Goal: Task Accomplishment & Management: Manage account settings

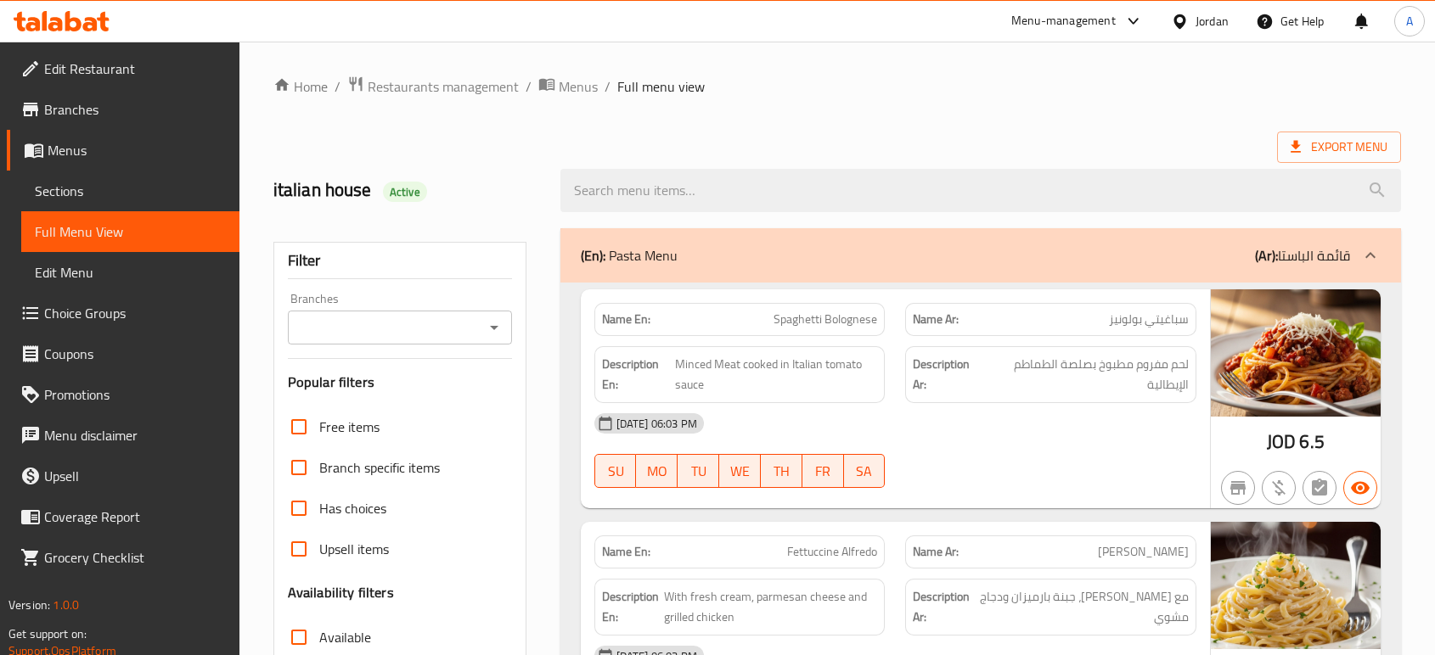
scroll to position [4011, 0]
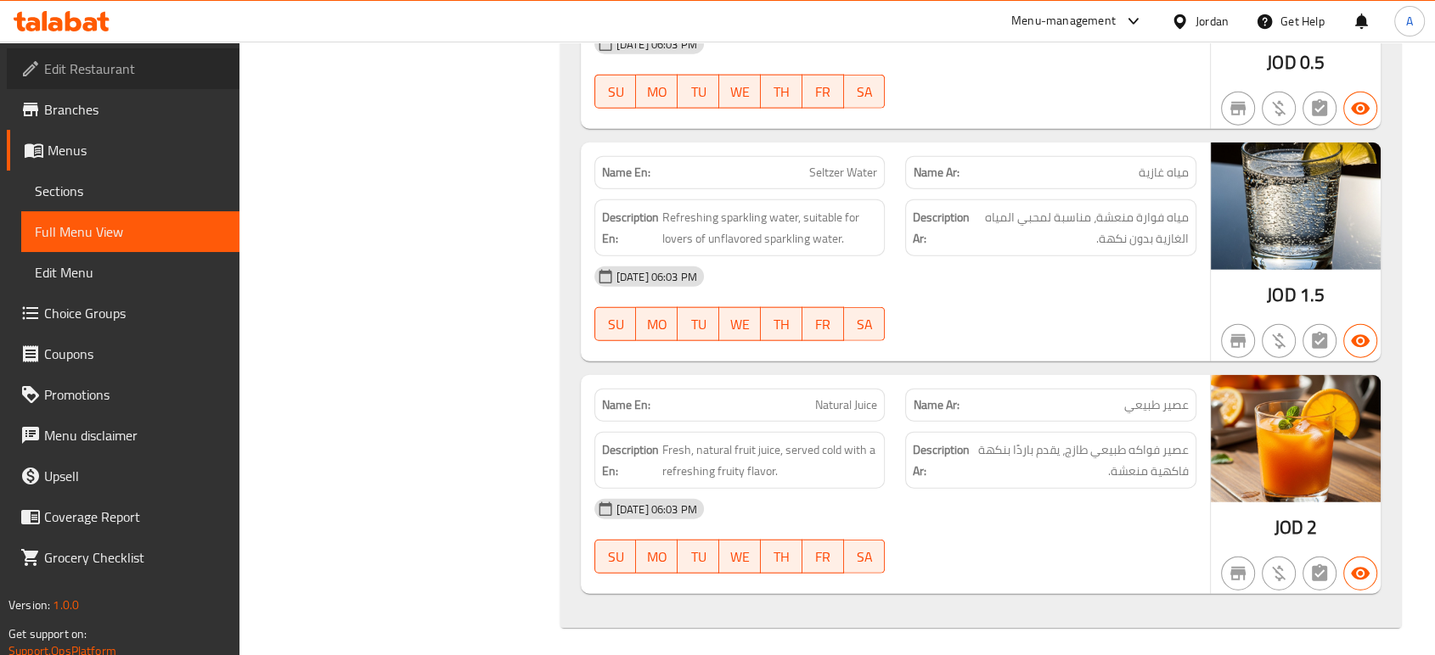
click at [122, 75] on span "Edit Restaurant" at bounding box center [135, 69] width 182 height 20
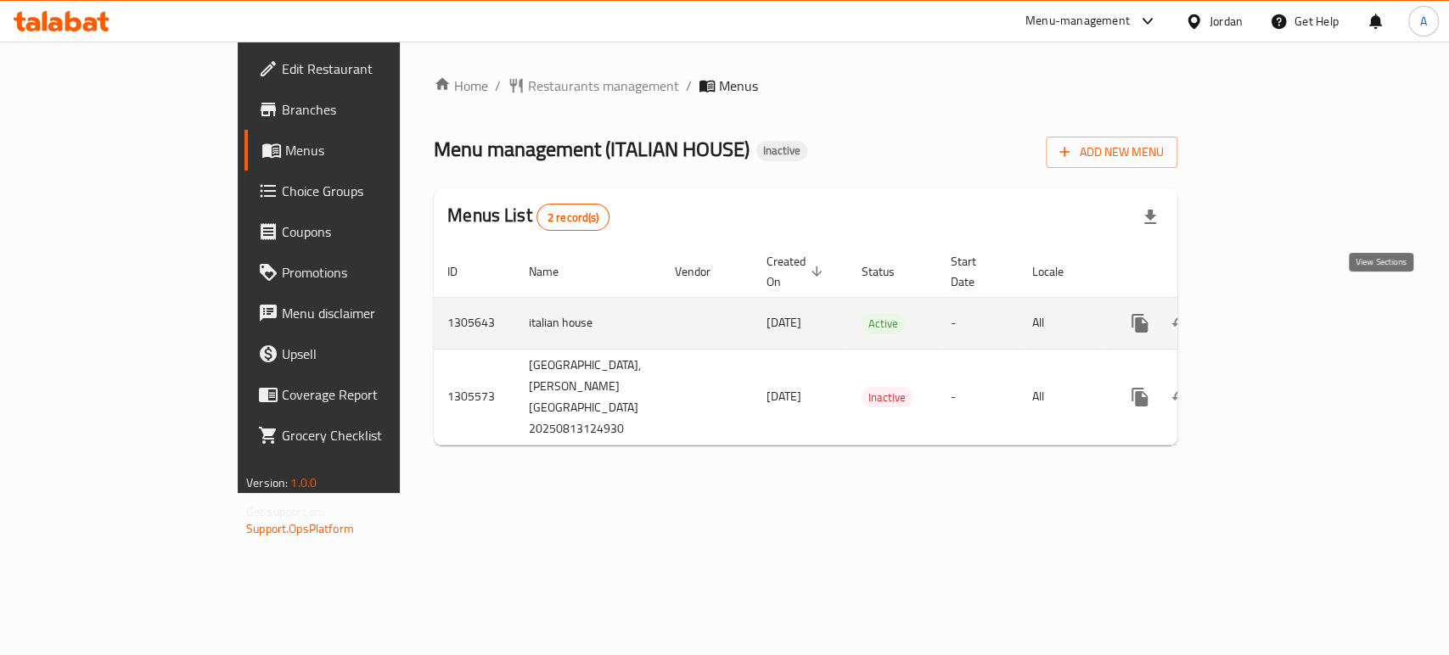
click at [1283, 303] on link "enhanced table" at bounding box center [1262, 323] width 41 height 41
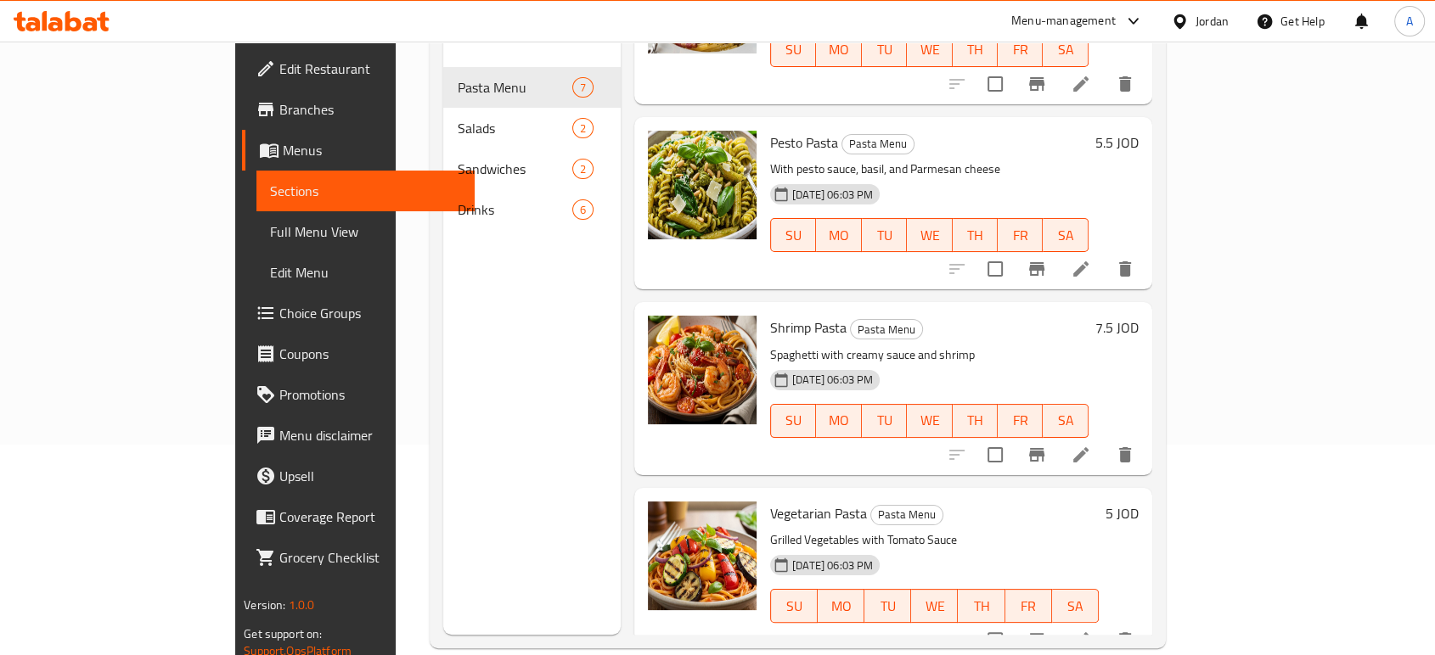
scroll to position [211, 0]
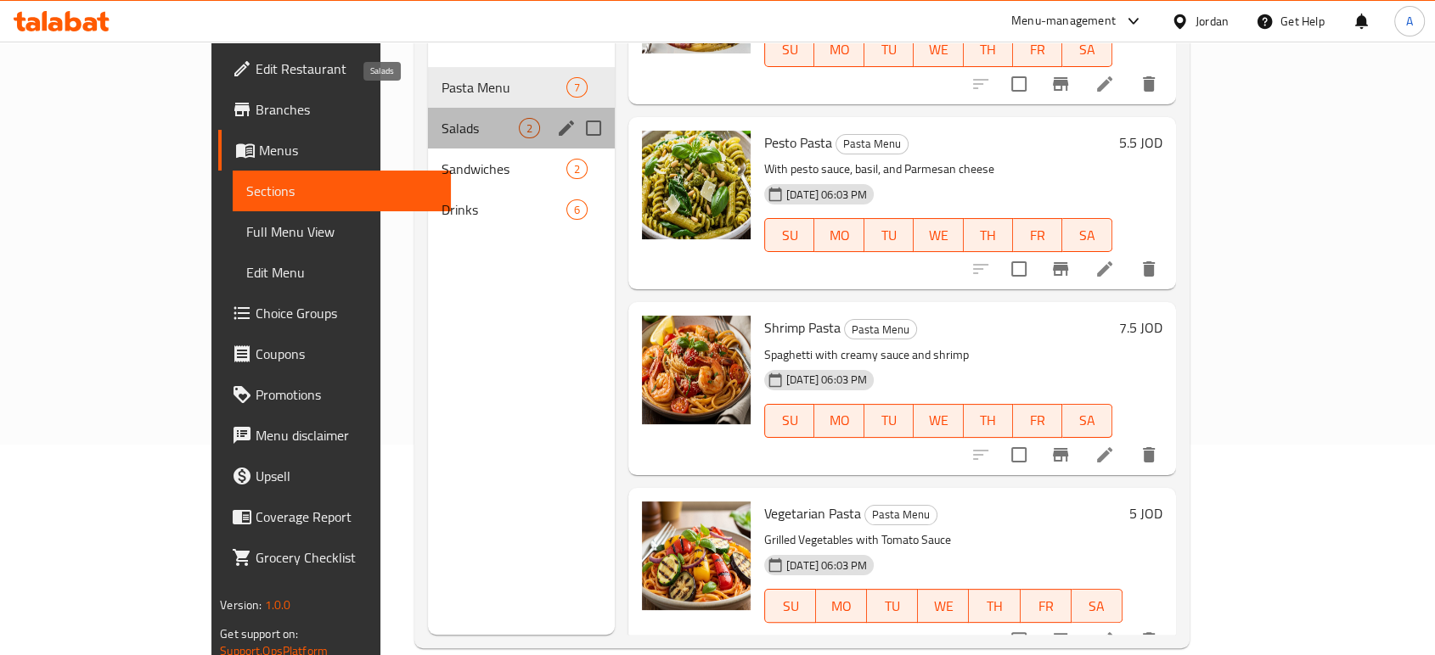
click at [441, 118] on span "Salads" at bounding box center [479, 128] width 77 height 20
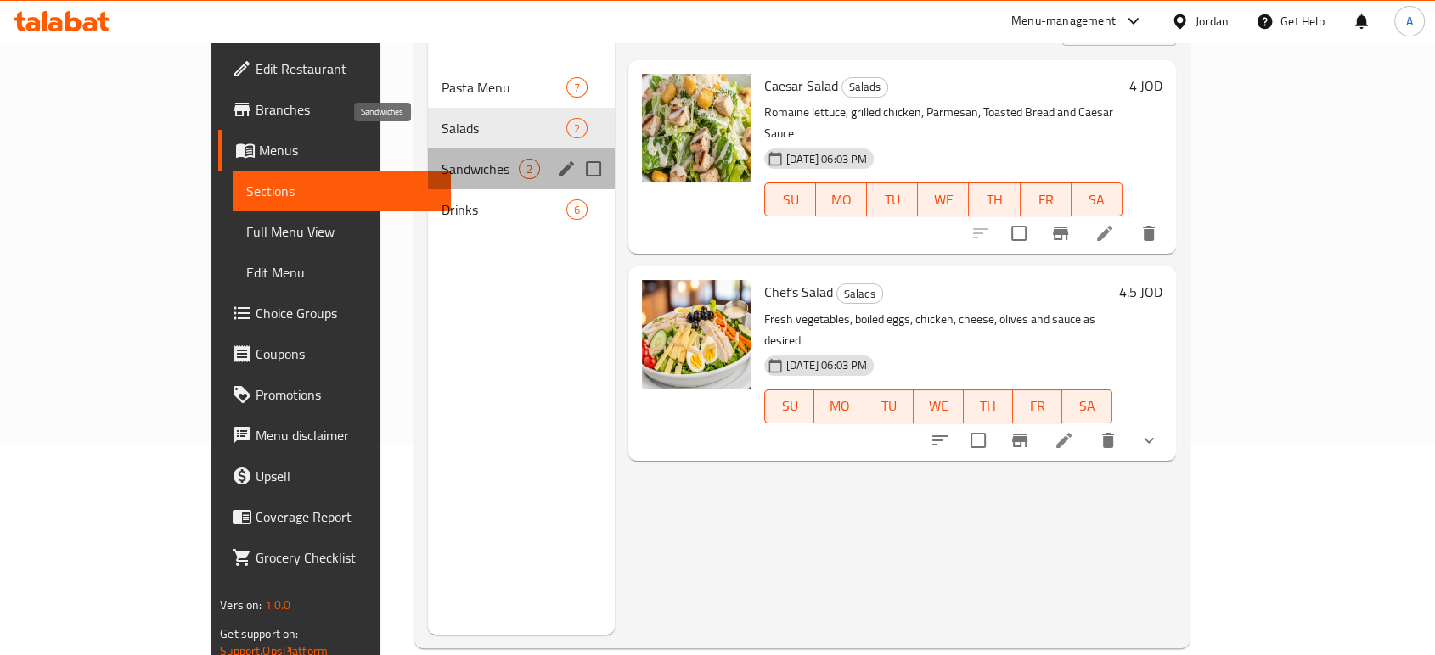
click at [441, 159] on span "Sandwiches" at bounding box center [479, 169] width 77 height 20
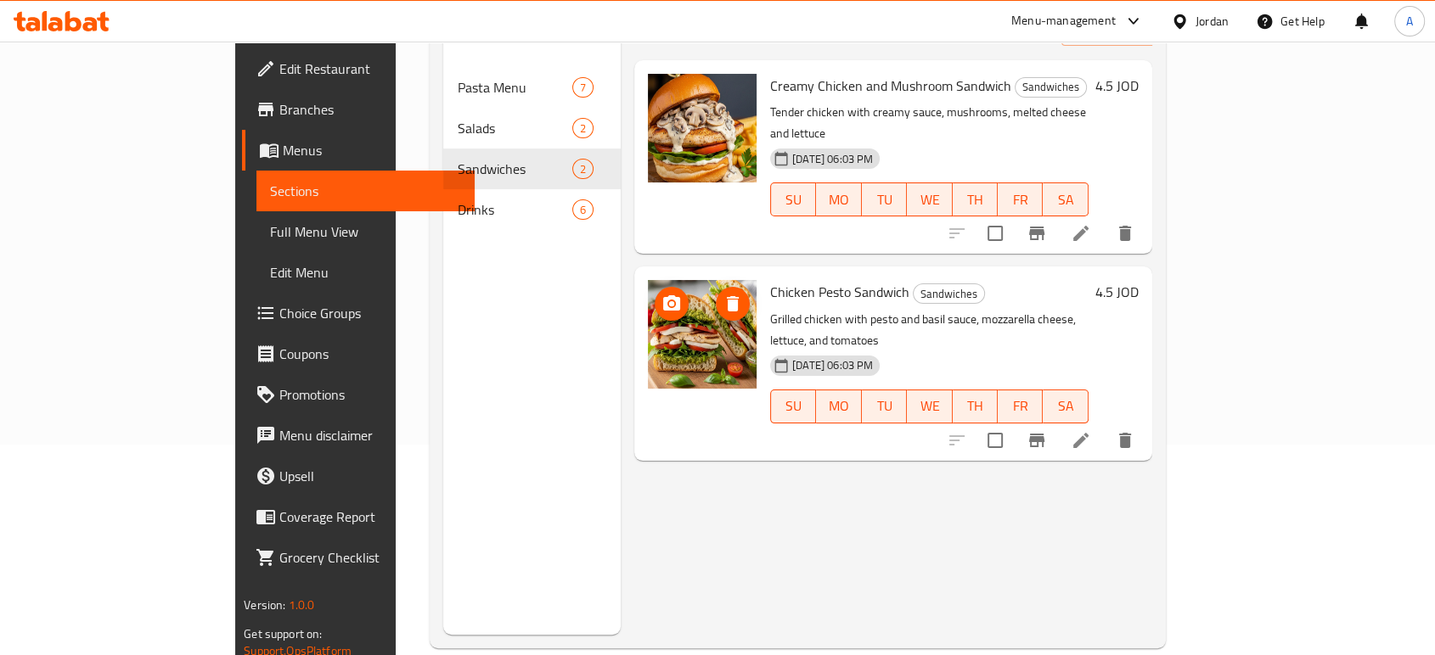
scroll to position [177, 0]
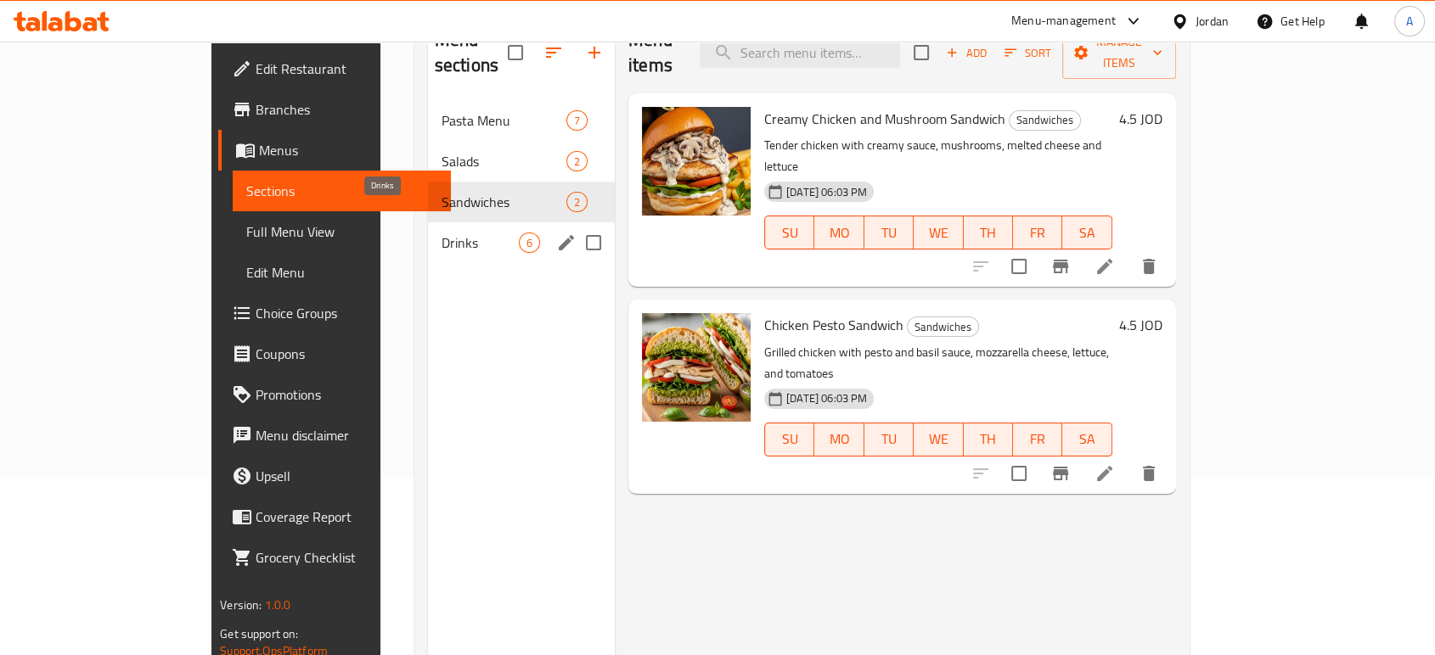
click at [441, 233] on span "Drinks" at bounding box center [479, 243] width 77 height 20
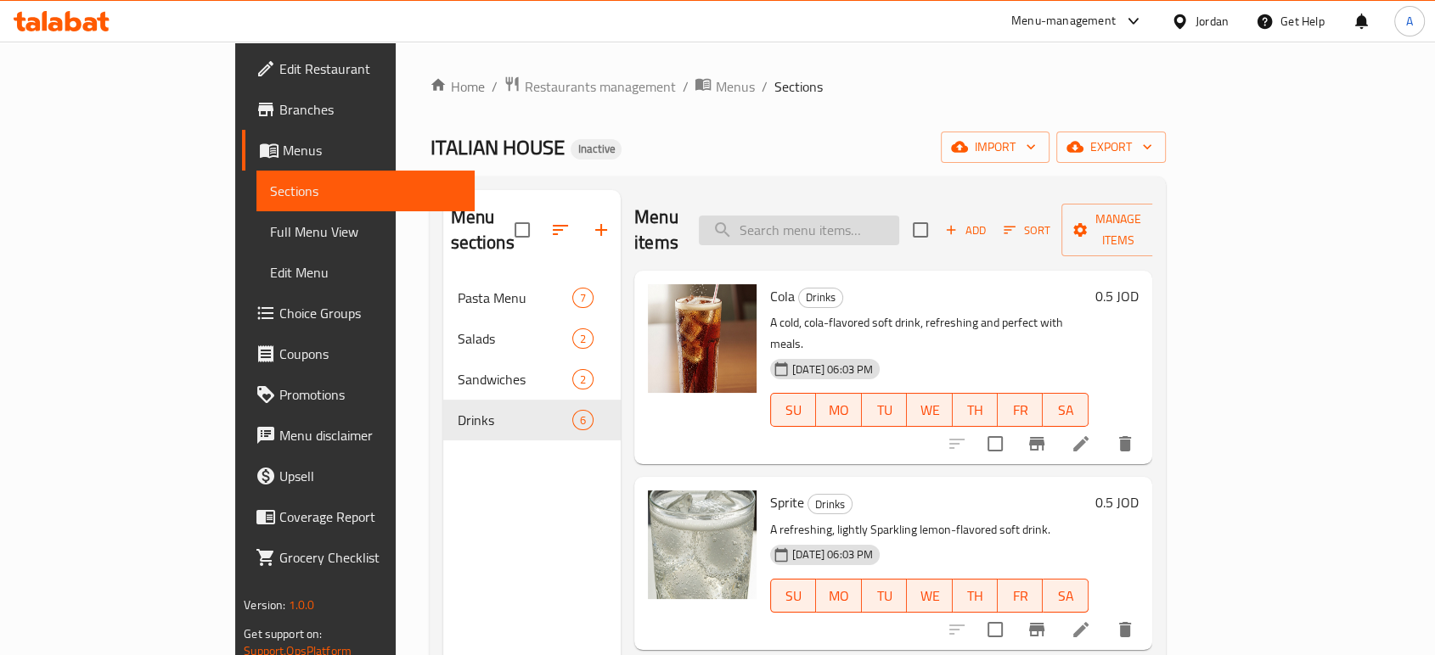
click at [856, 216] on input "search" at bounding box center [799, 231] width 200 height 30
paste input "Chef's Salad"
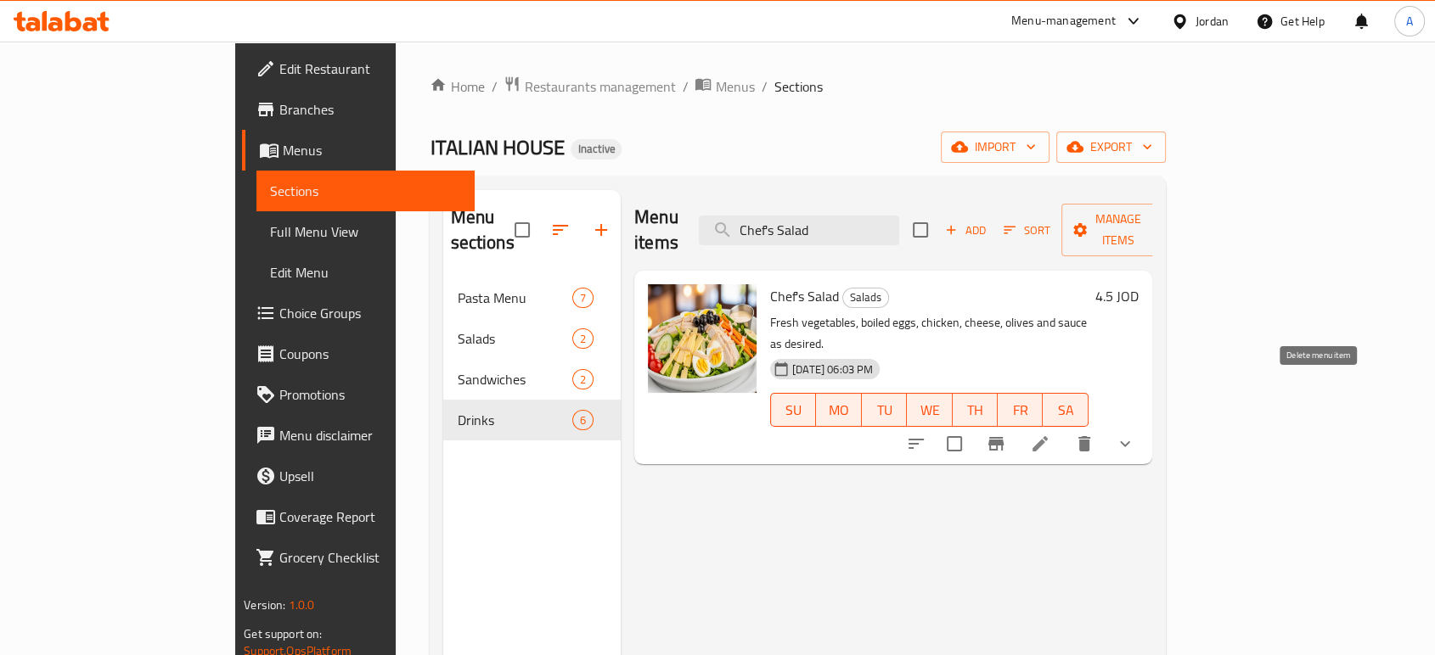
type input "Chef's Salad"
click at [1105, 424] on button "delete" at bounding box center [1084, 444] width 41 height 41
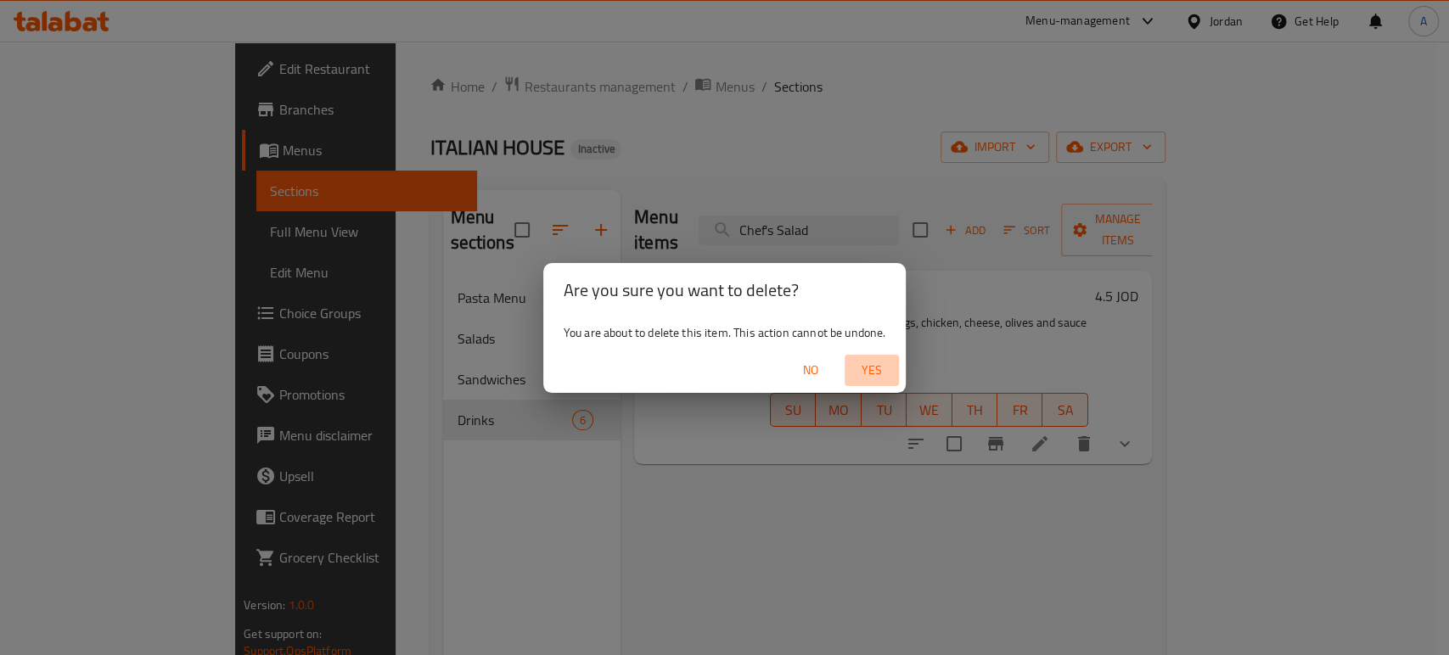
click at [891, 373] on span "Yes" at bounding box center [872, 370] width 41 height 21
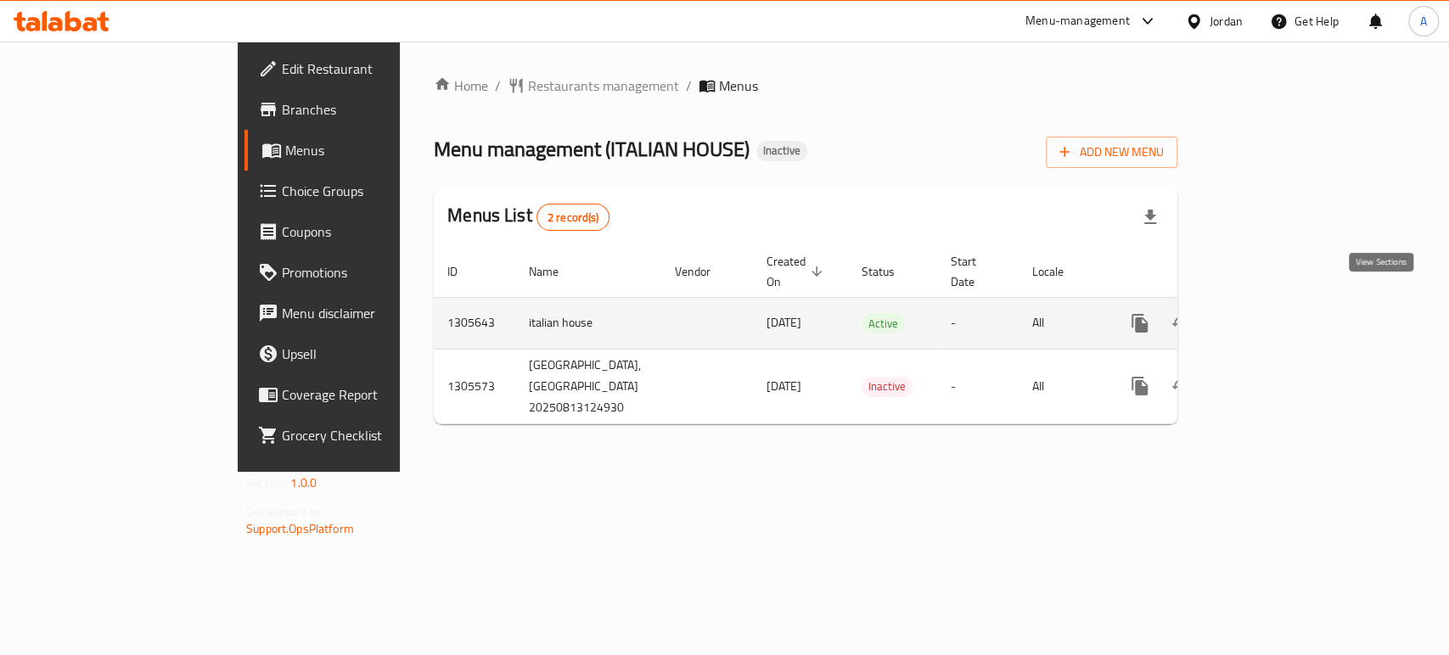
click at [1273, 313] on icon "enhanced table" at bounding box center [1262, 323] width 20 height 20
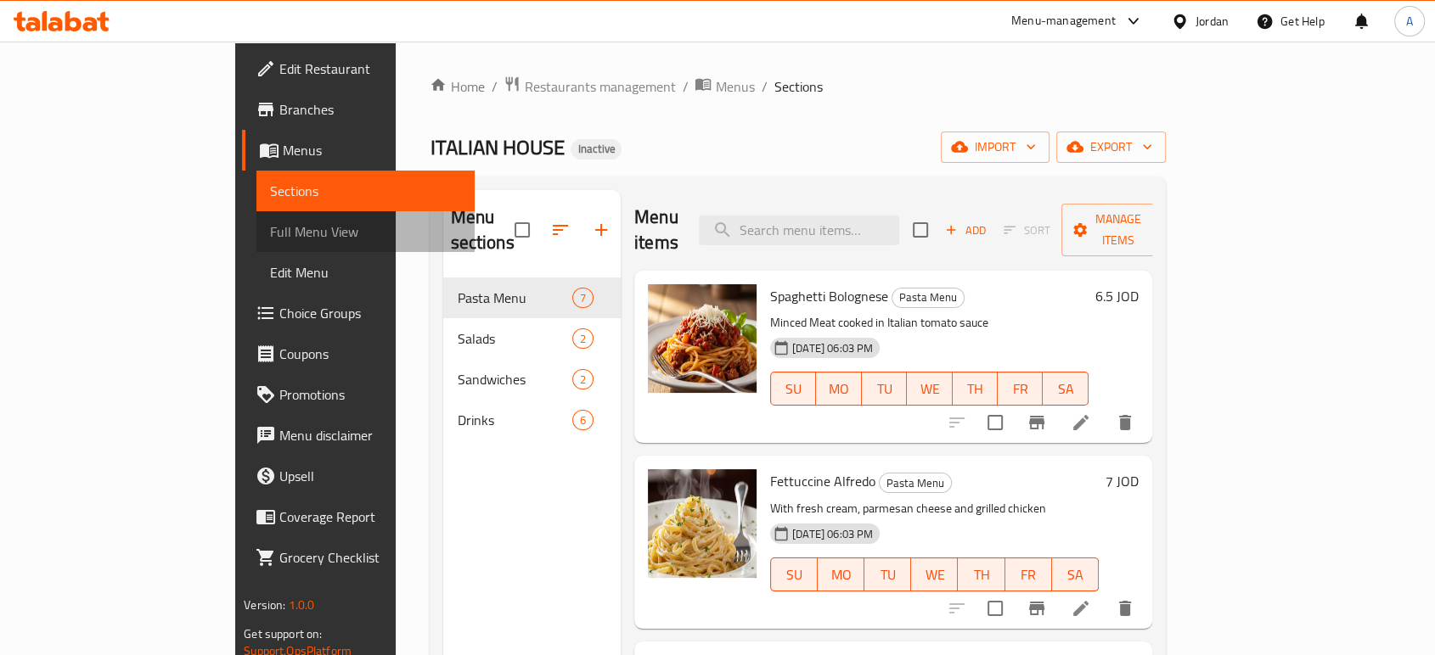
click at [270, 222] on span "Full Menu View" at bounding box center [365, 232] width 191 height 20
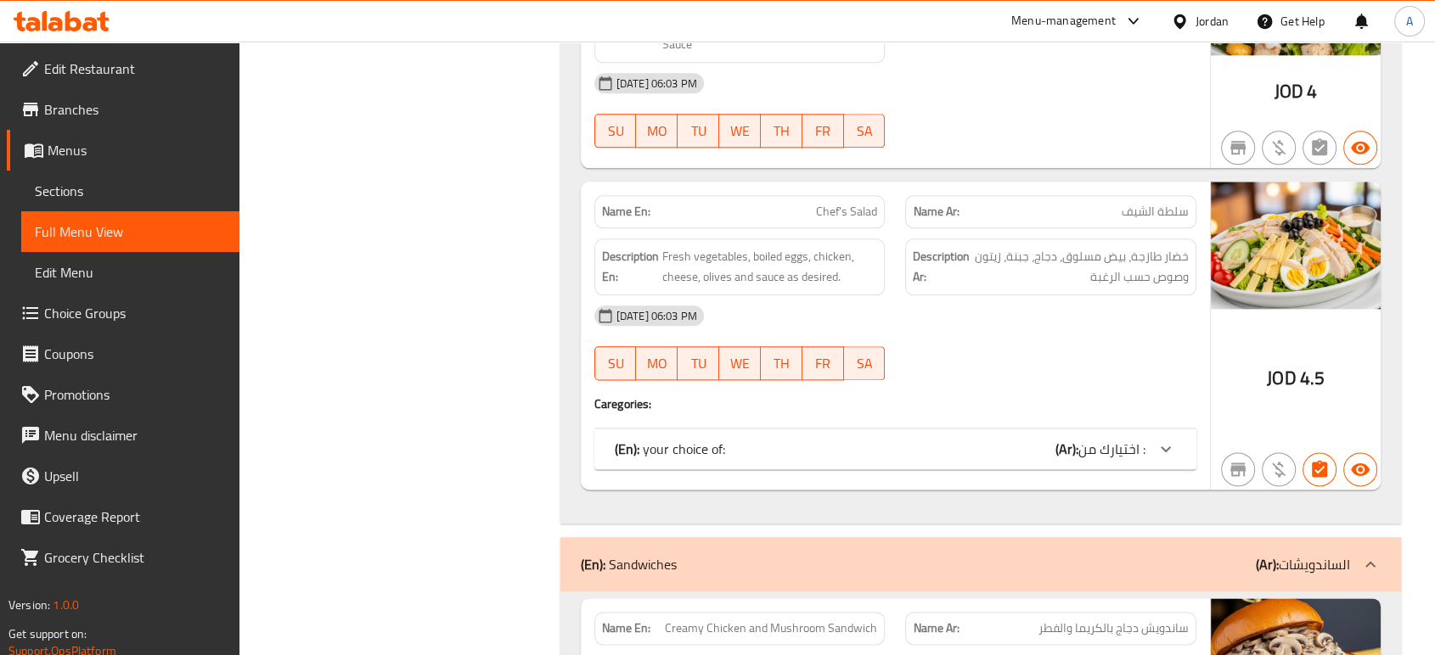
scroll to position [2070, 0]
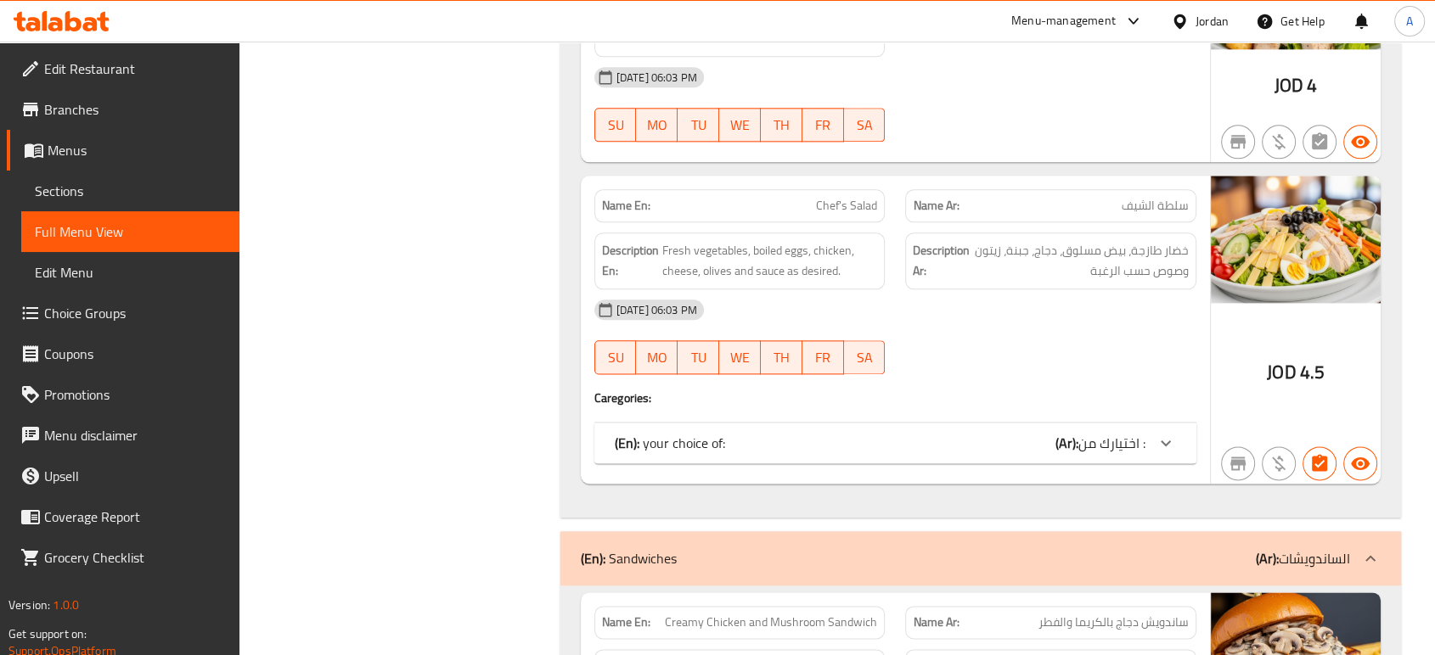
click at [931, 458] on div "(En): your choice of: (Ar): اختيارك من :" at bounding box center [895, 443] width 602 height 41
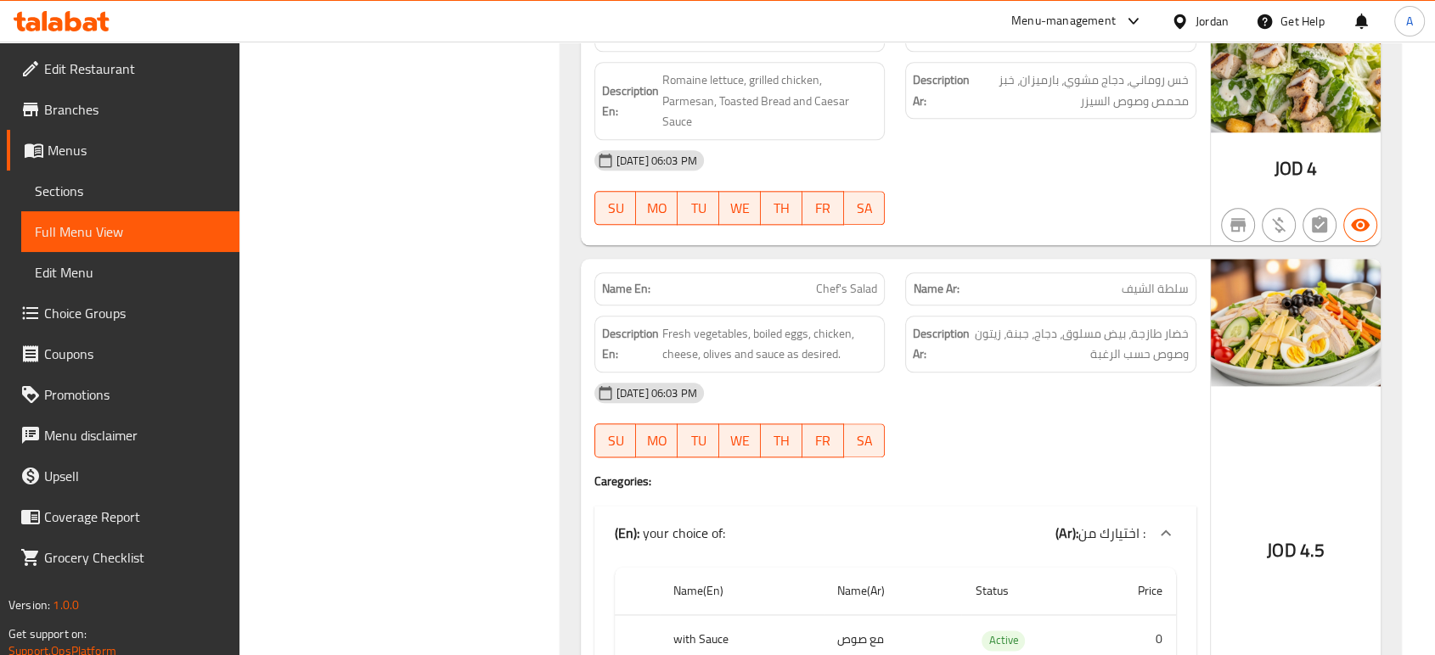
scroll to position [1988, 0]
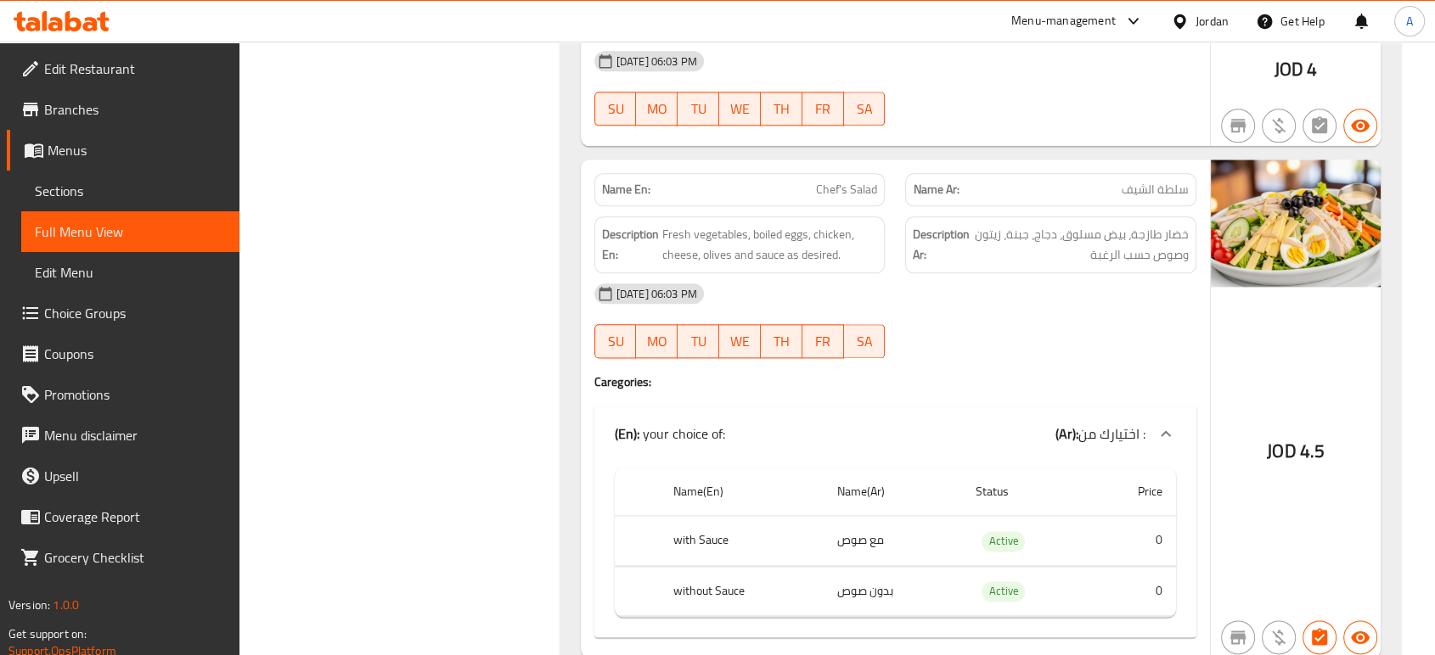
click at [1005, 374] on h4 "Caregories:" at bounding box center [895, 382] width 602 height 17
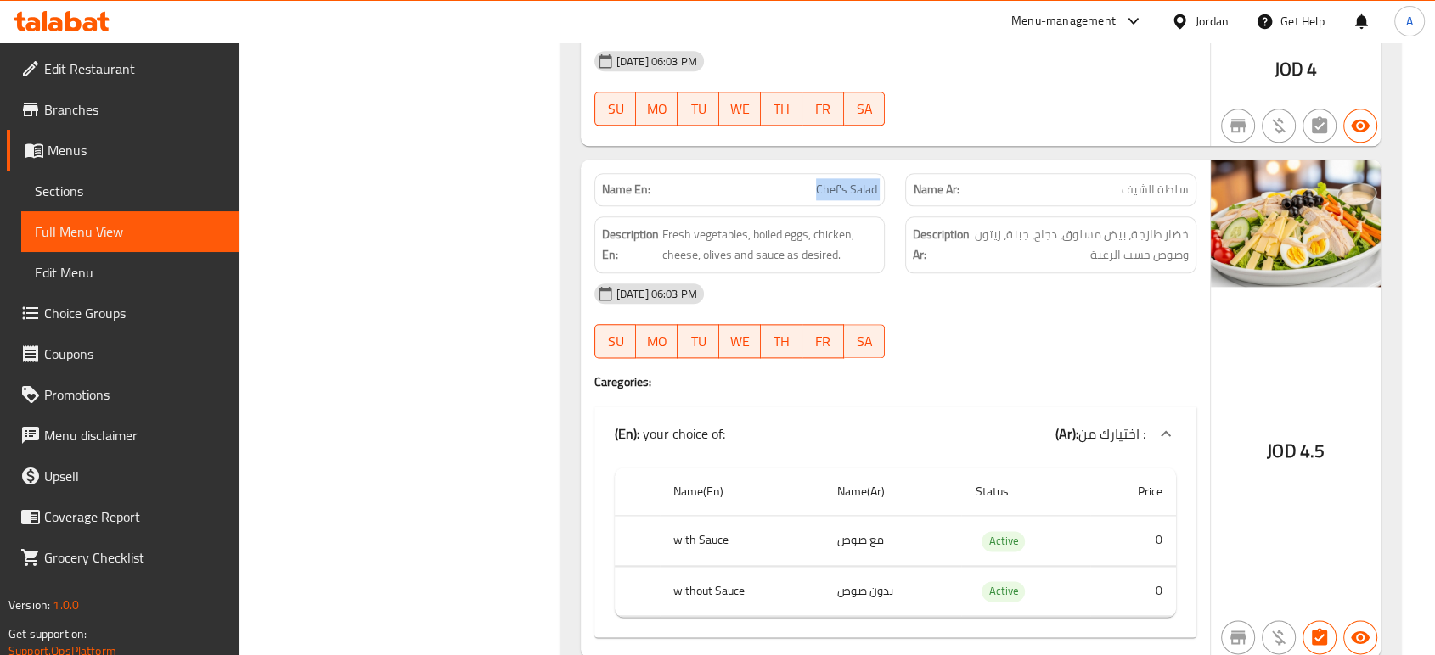
copy span "Chef's Salad"
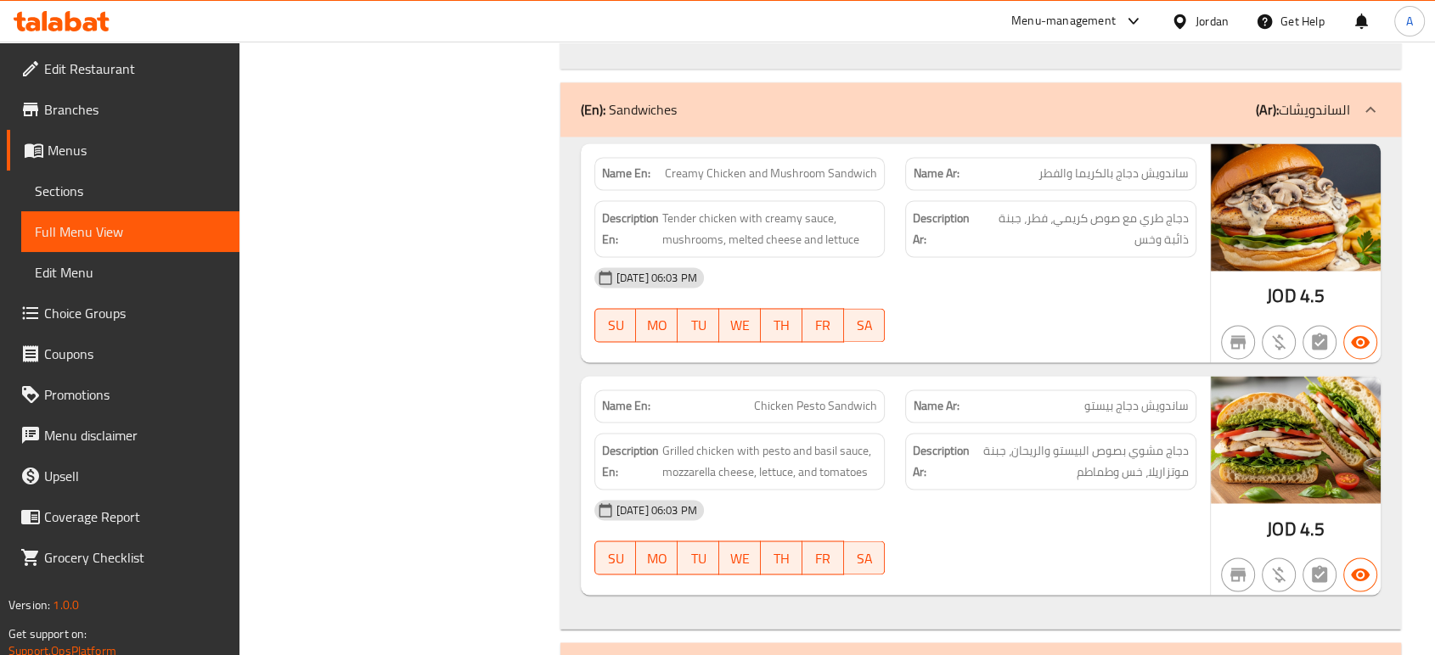
scroll to position [2710, 0]
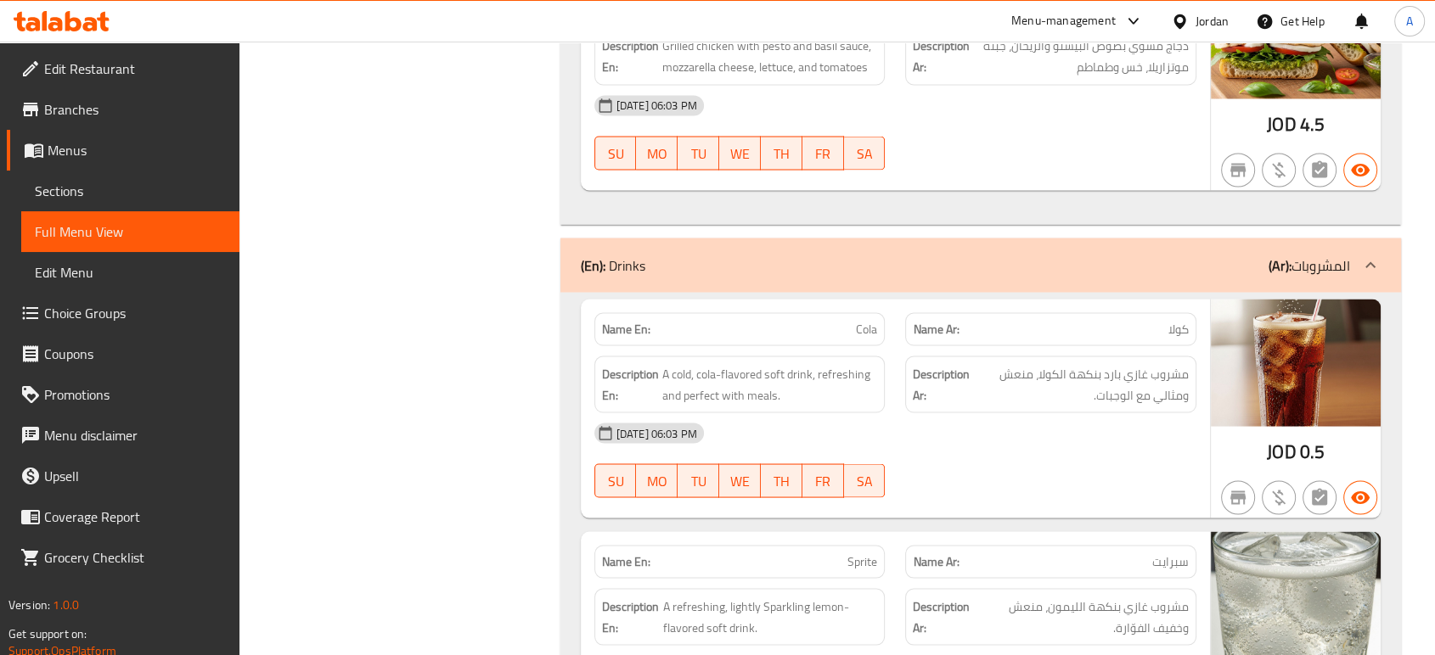
scroll to position [3113, 0]
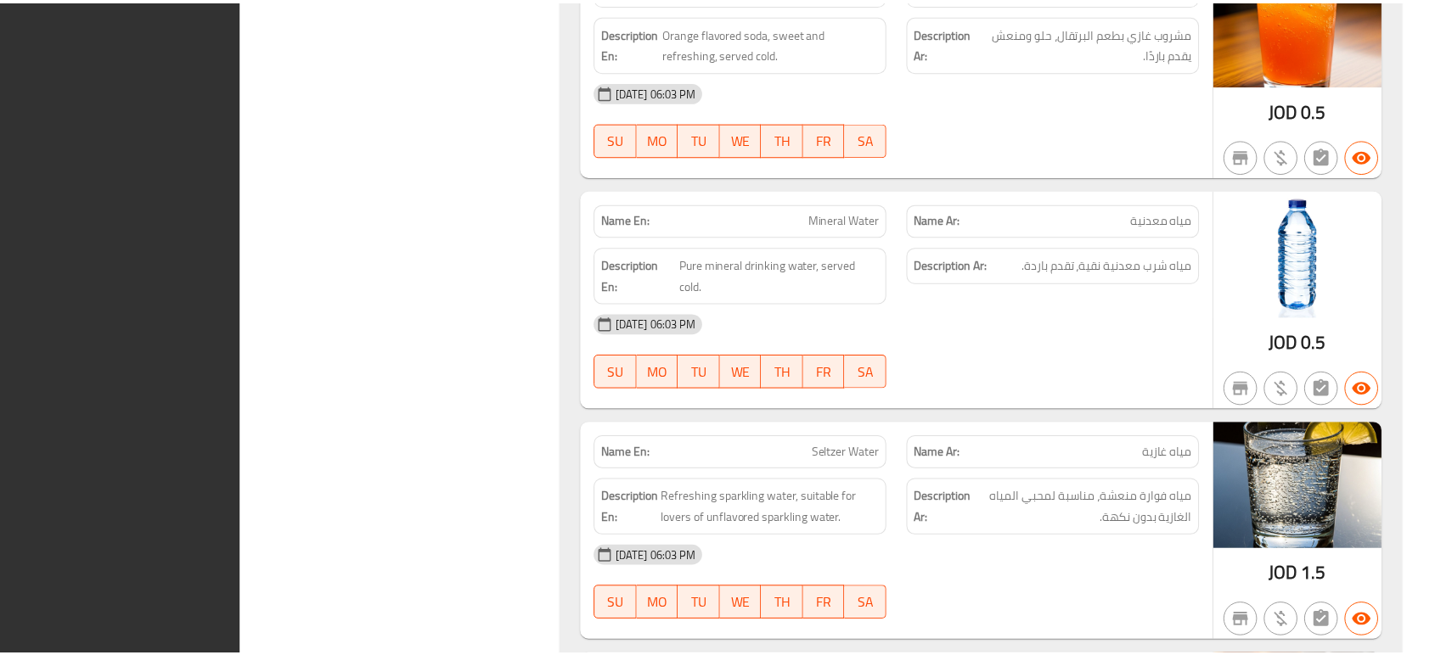
scroll to position [3647, 0]
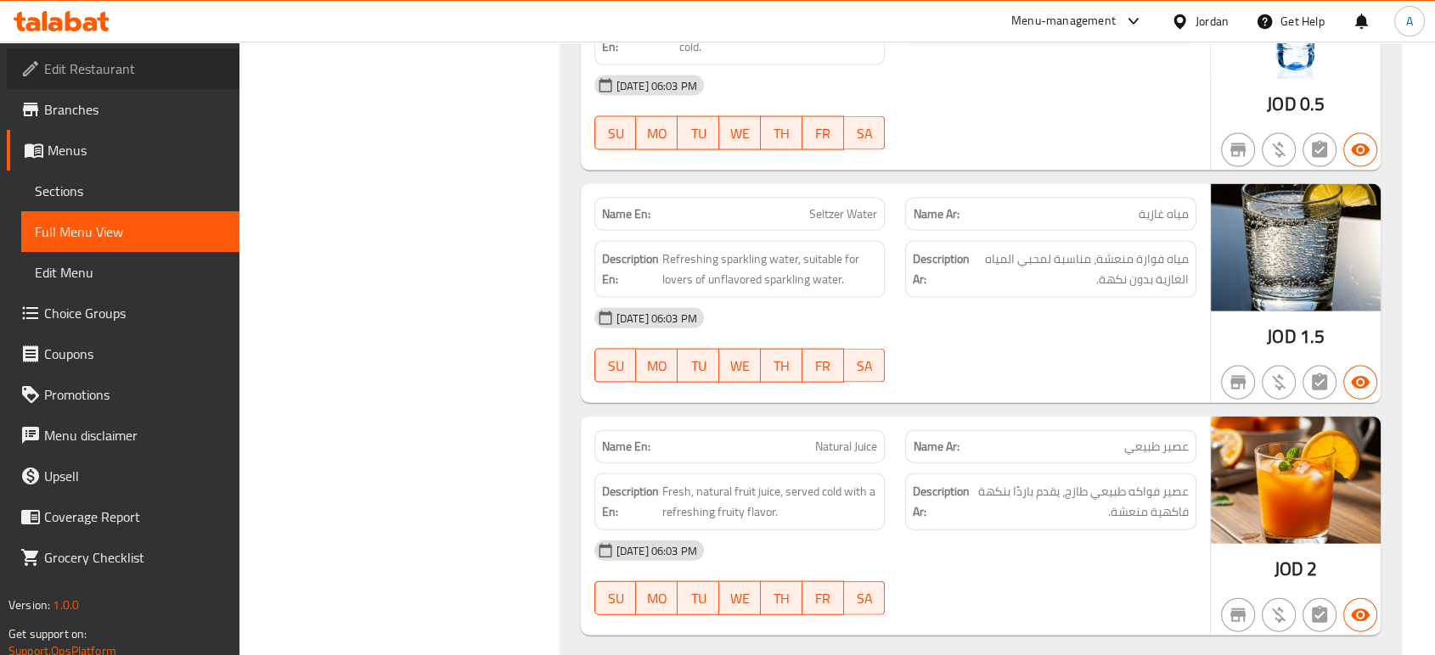
click at [206, 67] on span "Edit Restaurant" at bounding box center [135, 69] width 182 height 20
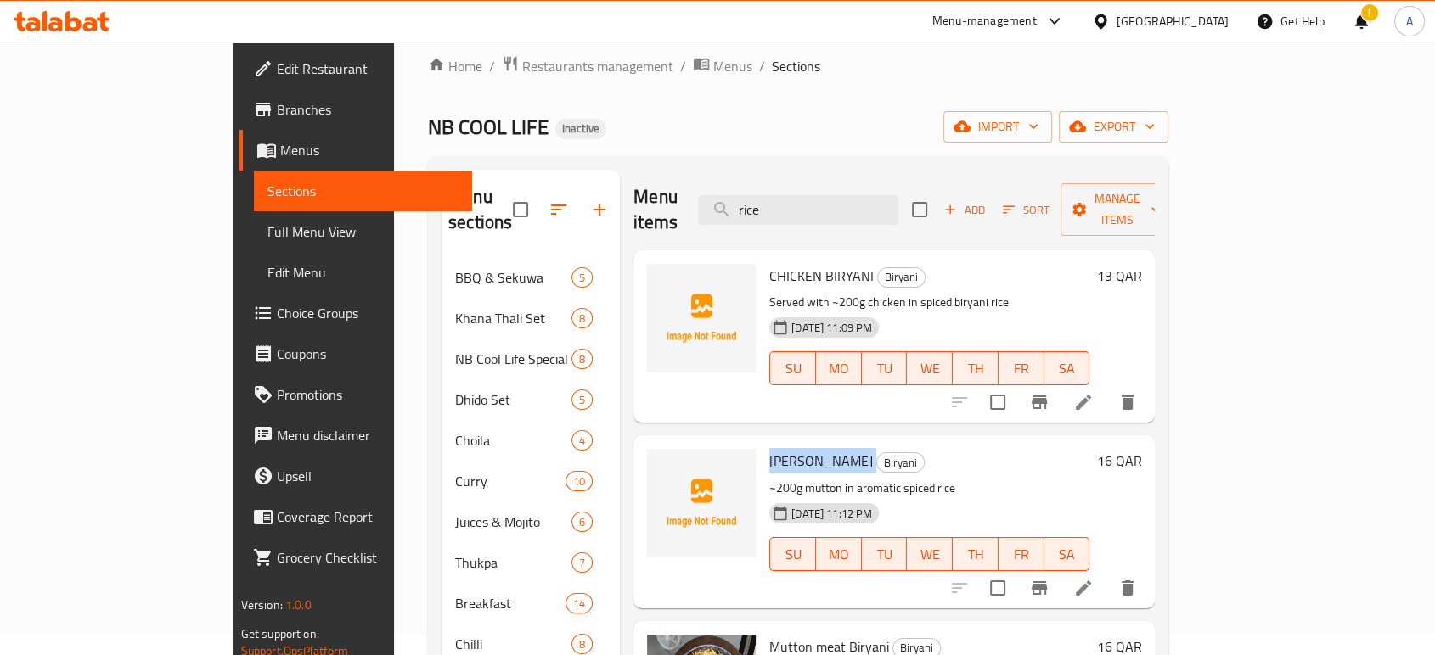
scroll to position [20, 0]
click at [62, 24] on icon at bounding box center [62, 21] width 96 height 20
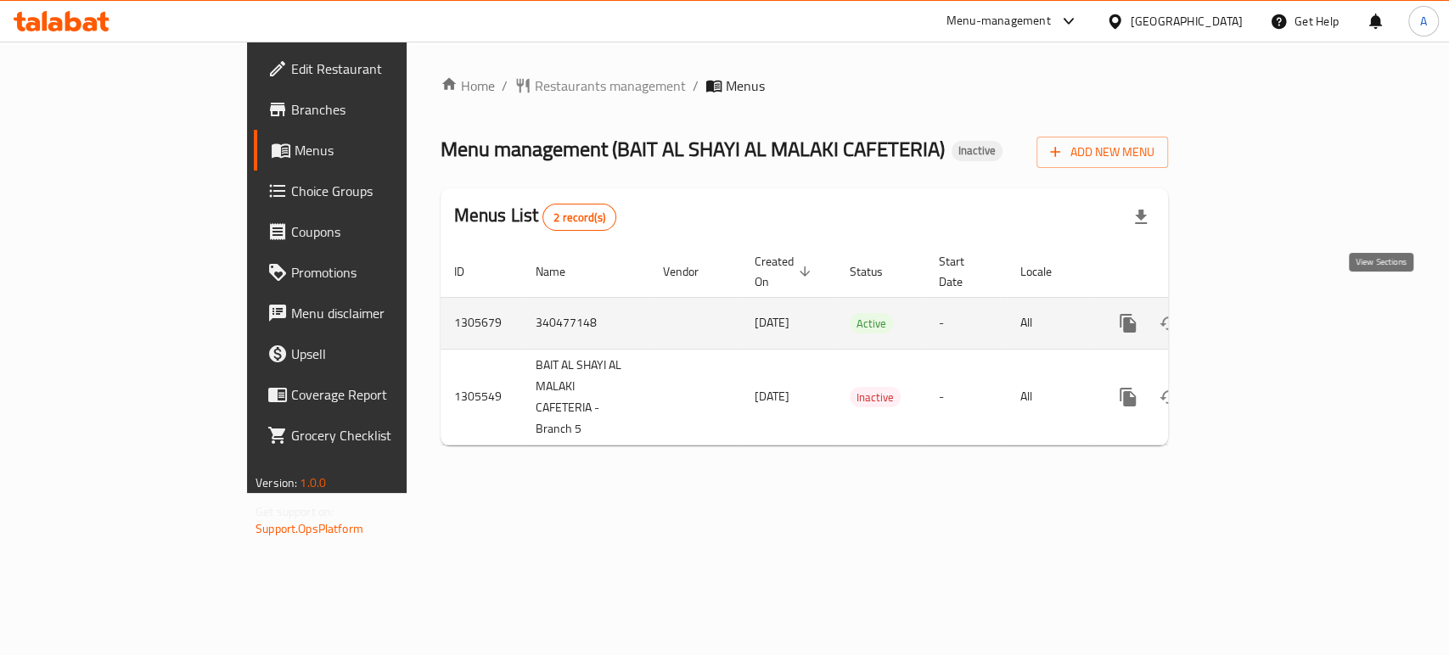
click at [1261, 313] on icon "enhanced table" at bounding box center [1250, 323] width 20 height 20
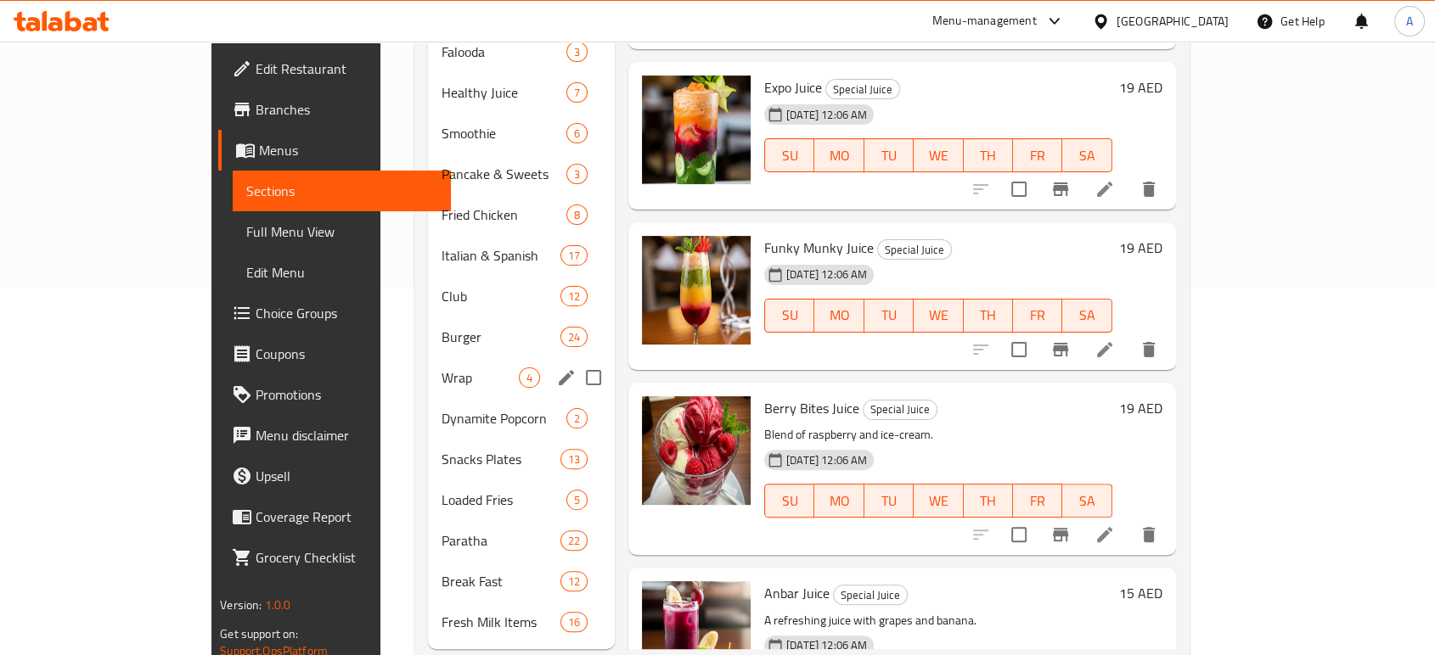
scroll to position [384, 0]
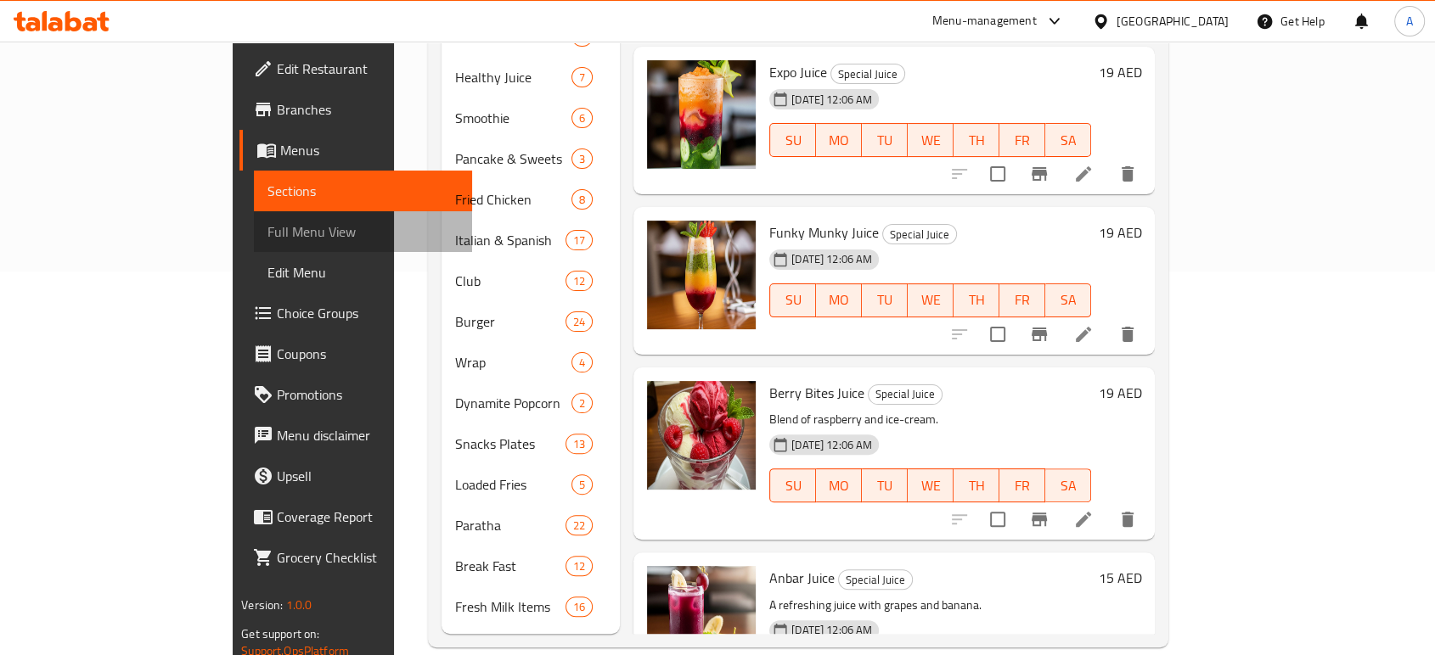
click at [267, 236] on span "Full Menu View" at bounding box center [362, 232] width 191 height 20
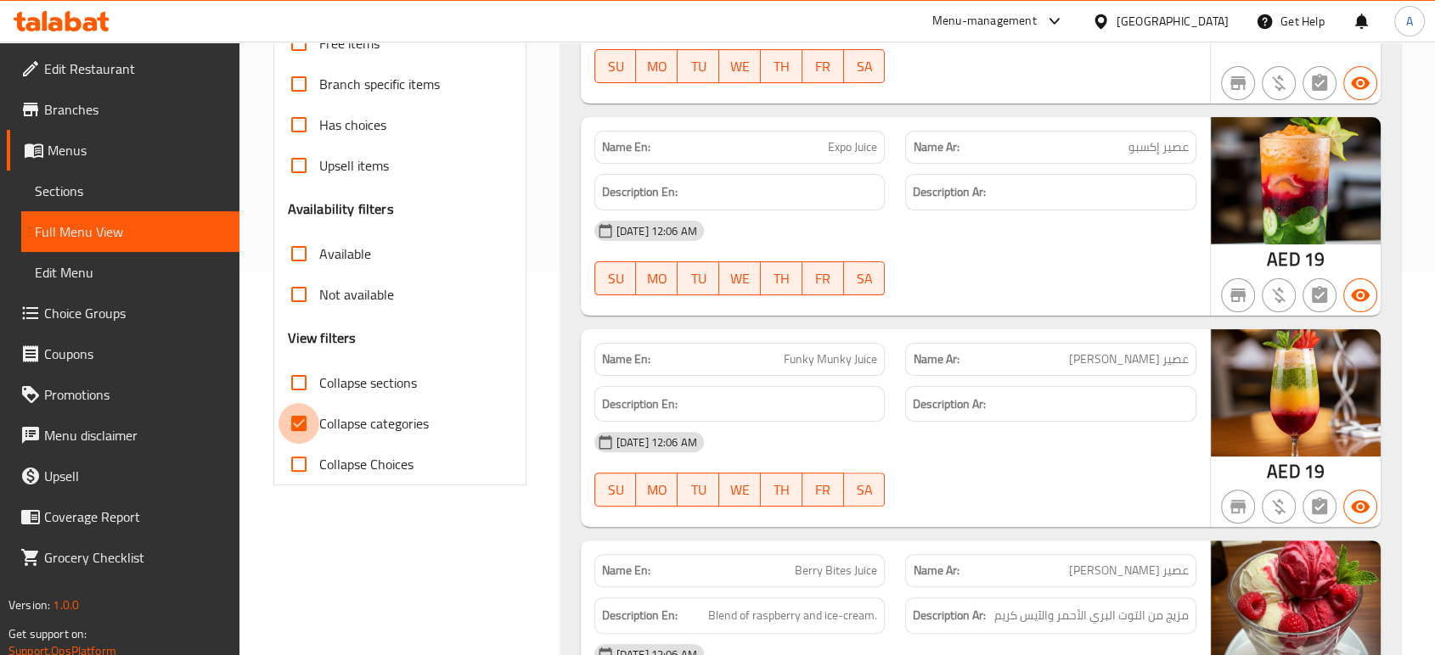
click at [306, 425] on input "Collapse categories" at bounding box center [298, 423] width 41 height 41
checkbox input "false"
click at [336, 380] on span "Collapse sections" at bounding box center [368, 383] width 98 height 20
click at [319, 380] on input "Collapse sections" at bounding box center [298, 383] width 41 height 41
checkbox input "true"
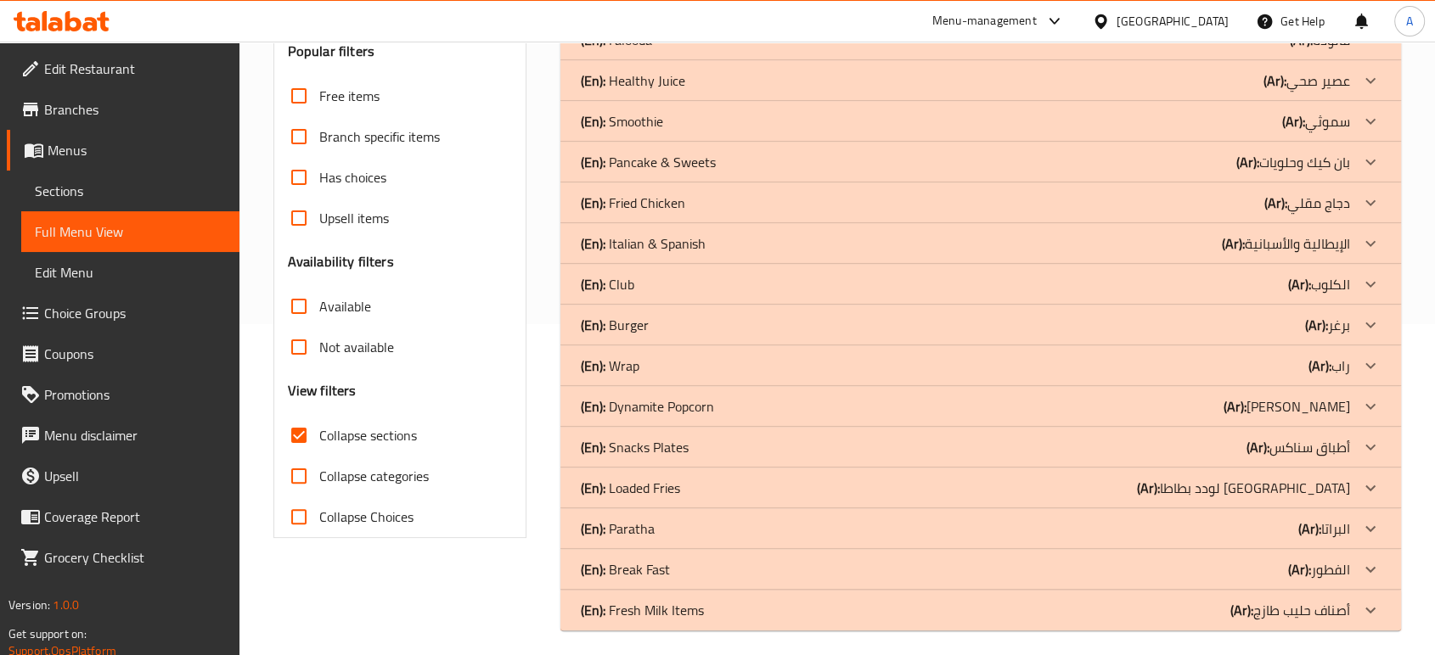
scroll to position [340, 0]
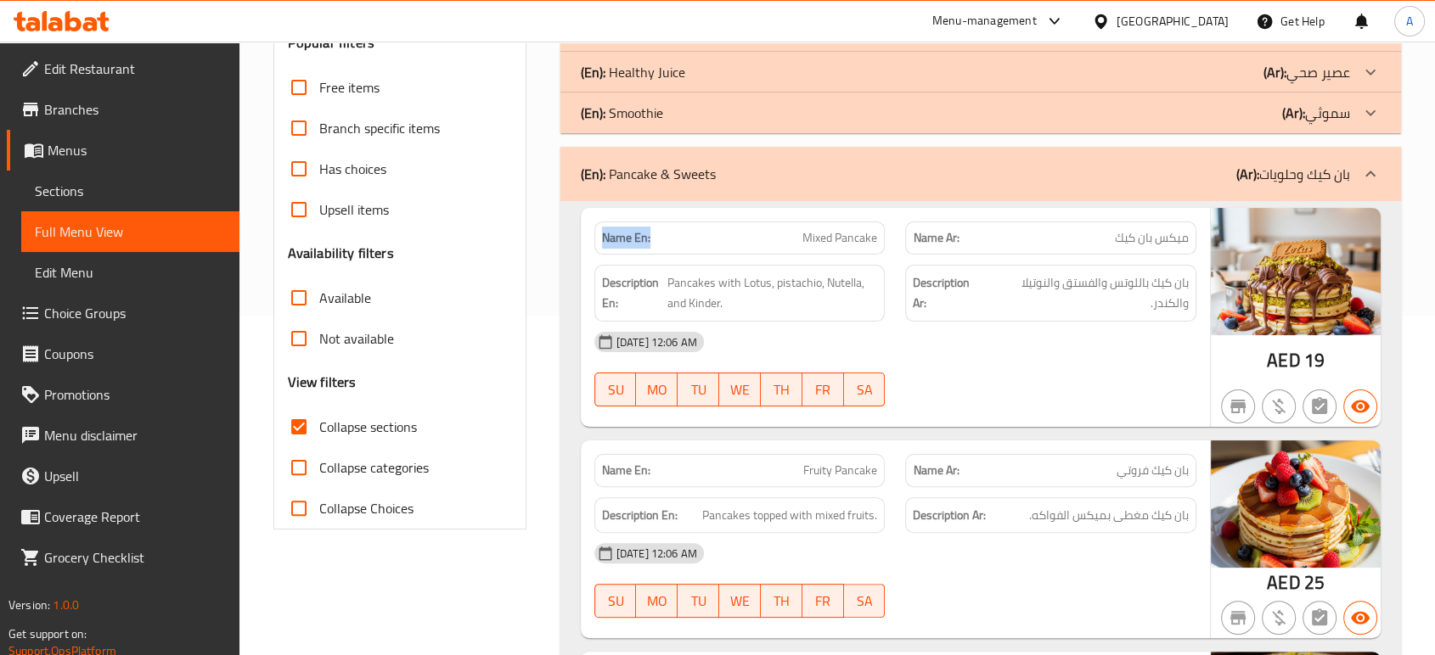
drag, startPoint x: 660, startPoint y: 236, endPoint x: 595, endPoint y: 236, distance: 64.5
click at [595, 236] on div "Name En: Mixed Pancake" at bounding box center [739, 238] width 291 height 33
copy strong "Name En:"
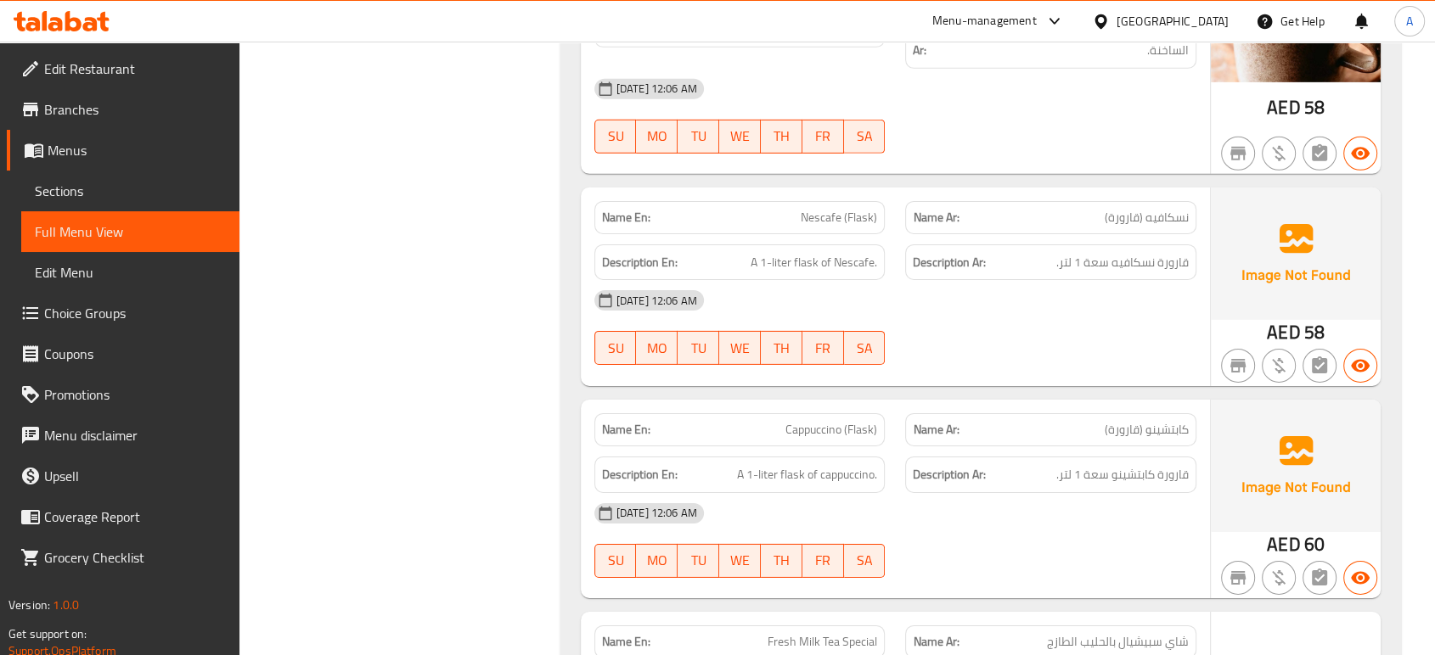
scroll to position [31340, 0]
